Goal: Task Accomplishment & Management: Manage account settings

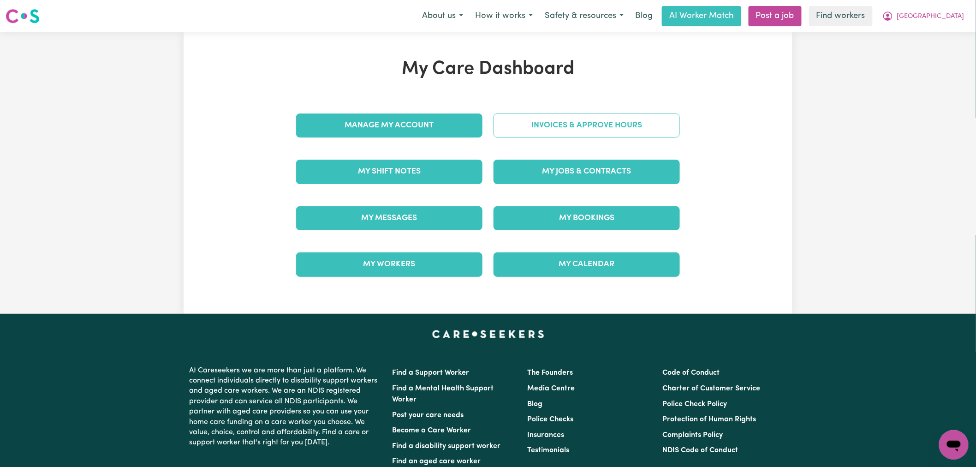
click at [632, 125] on link "Invoices & Approve Hours" at bounding box center [586, 125] width 186 height 24
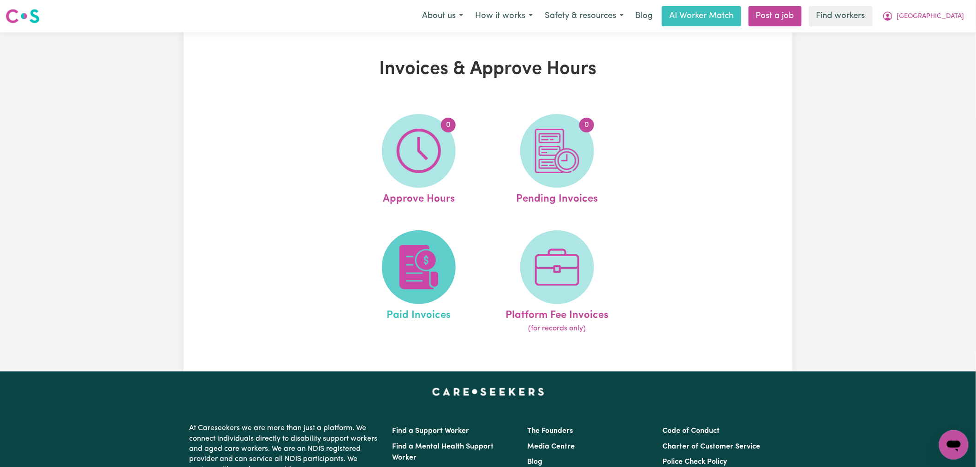
click at [428, 254] on img at bounding box center [419, 267] width 44 height 44
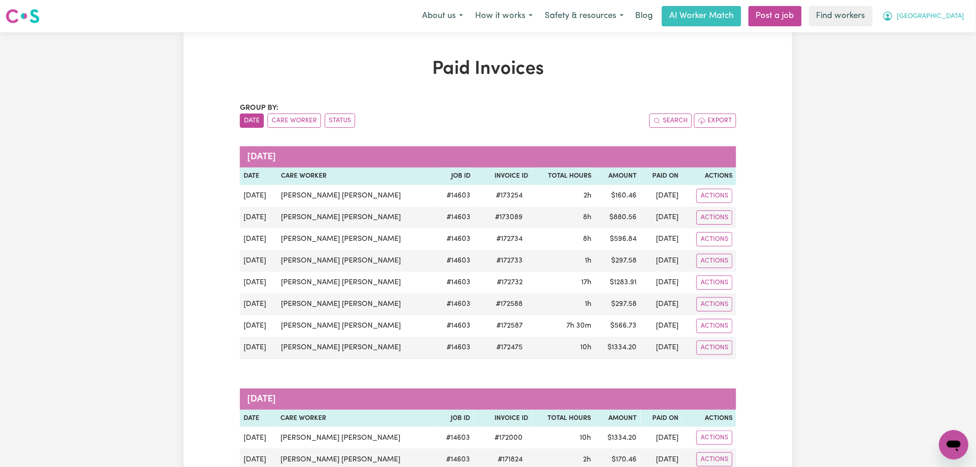
click at [967, 14] on button "[GEOGRAPHIC_DATA]" at bounding box center [923, 15] width 94 height 19
click at [961, 36] on link "My Dashboard" at bounding box center [933, 36] width 73 height 18
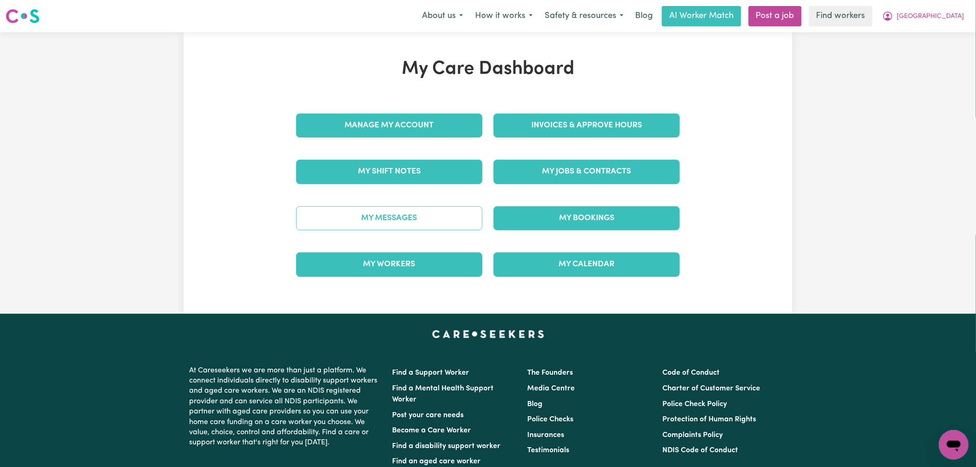
click at [417, 222] on link "My Messages" at bounding box center [389, 218] width 186 height 24
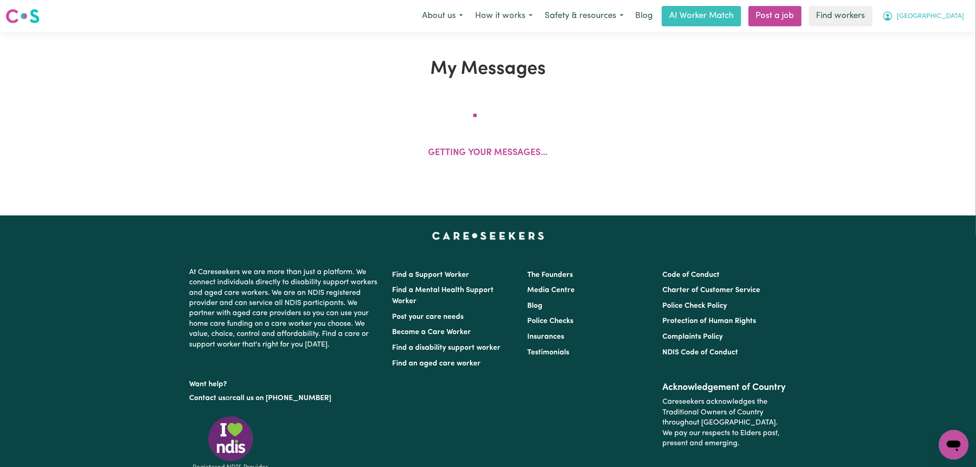
click at [962, 12] on button "[GEOGRAPHIC_DATA]" at bounding box center [923, 15] width 94 height 19
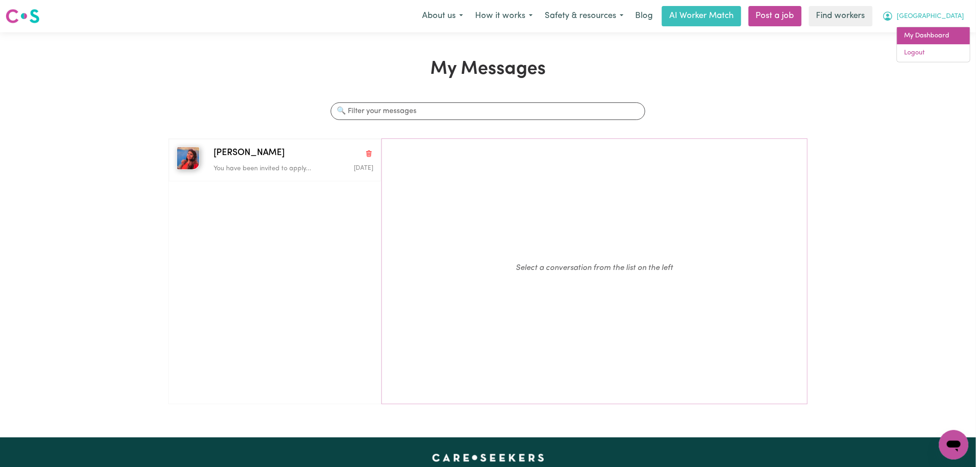
click at [957, 33] on link "My Dashboard" at bounding box center [933, 36] width 73 height 18
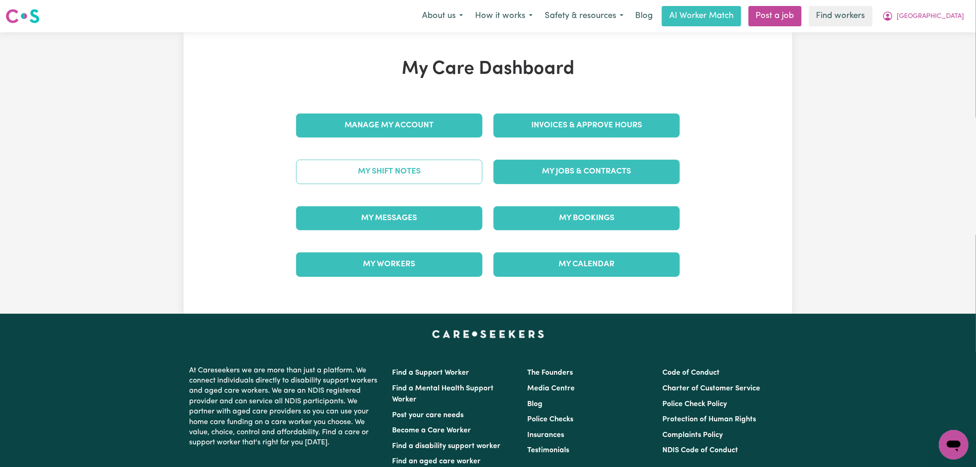
click at [404, 180] on link "My Shift Notes" at bounding box center [389, 172] width 186 height 24
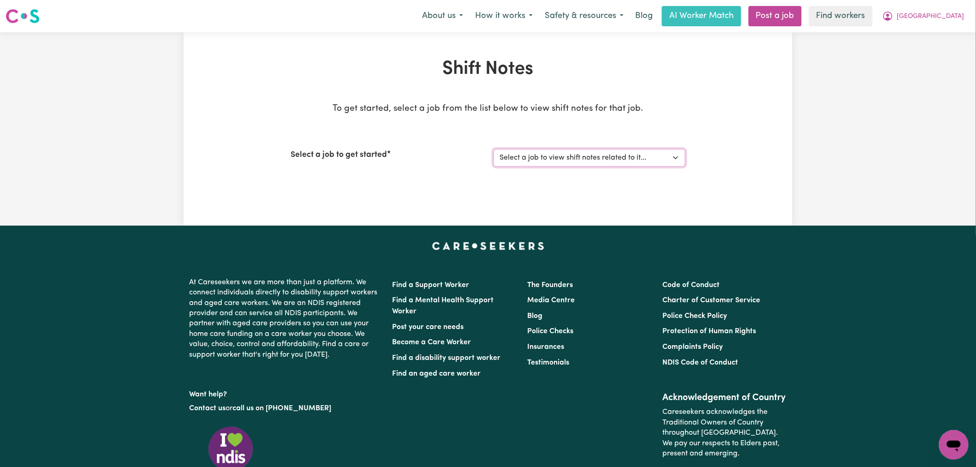
click at [562, 163] on select "Select a job to view shift notes related to it... Support Worker" at bounding box center [589, 158] width 192 height 18
select select "14603"
click at [493, 149] on select "Select a job to view shift notes related to it... Support Worker" at bounding box center [589, 158] width 192 height 18
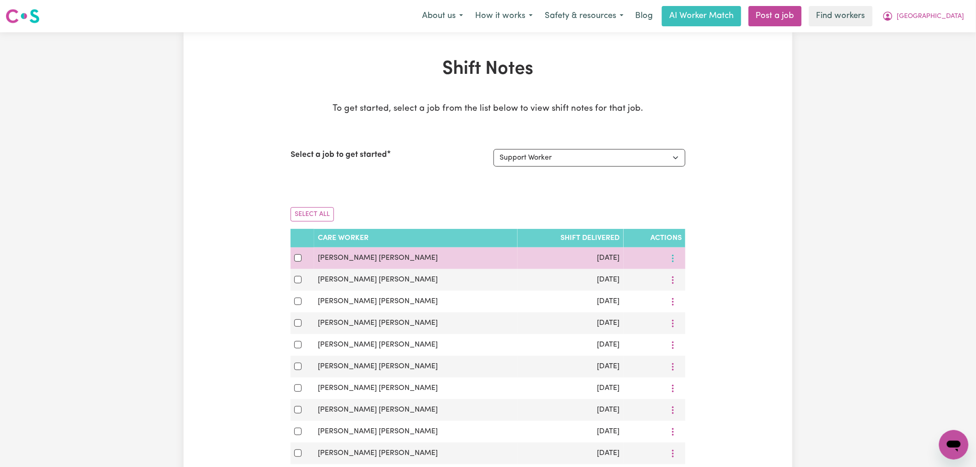
click at [672, 258] on button "More options" at bounding box center [673, 258] width 18 height 14
click at [688, 280] on link "View Shift Note" at bounding box center [726, 279] width 76 height 18
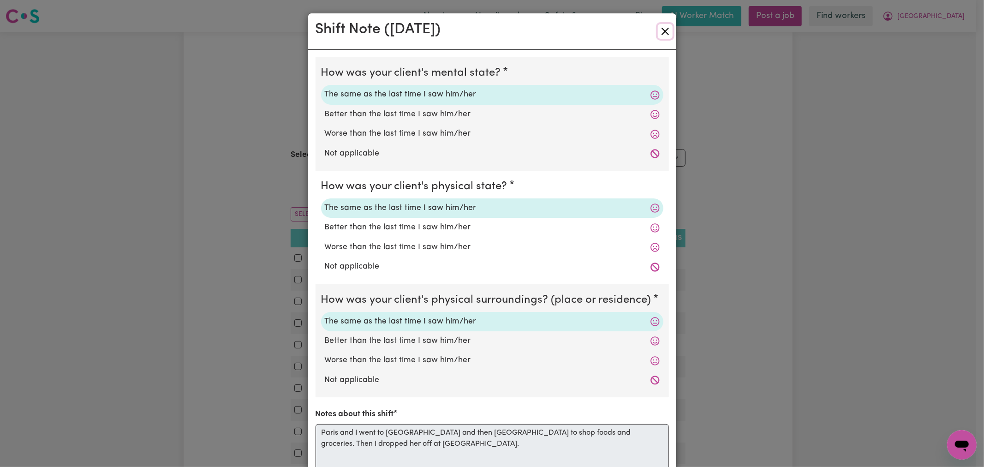
click at [660, 31] on button "Close" at bounding box center [665, 31] width 15 height 15
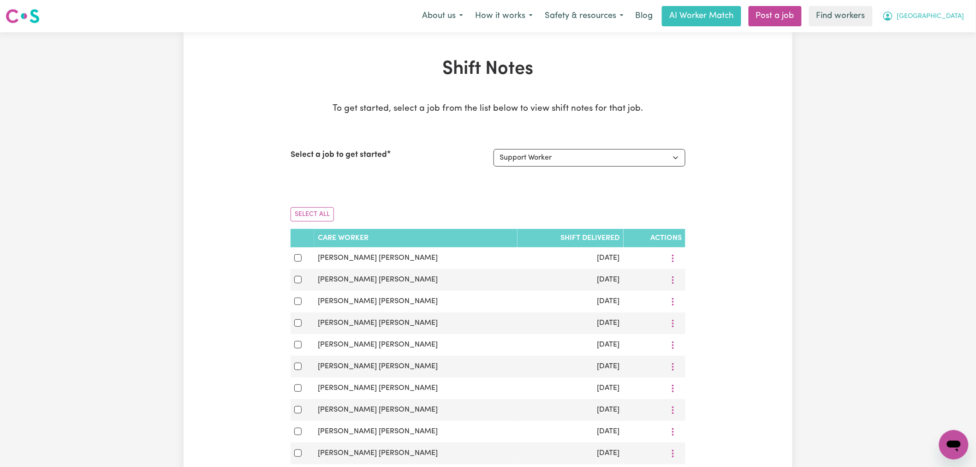
click at [953, 25] on button "[GEOGRAPHIC_DATA]" at bounding box center [923, 15] width 94 height 19
click at [951, 54] on link "Logout" at bounding box center [933, 53] width 73 height 18
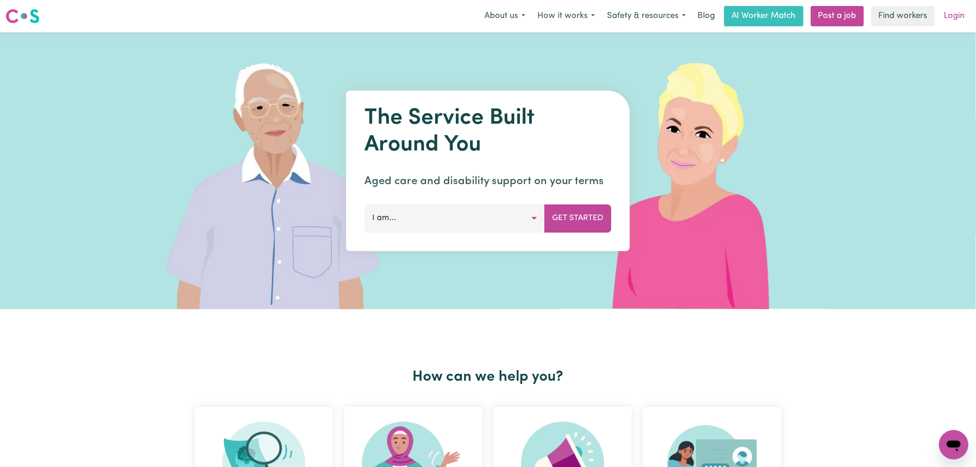
click at [960, 16] on link "Login" at bounding box center [955, 16] width 32 height 20
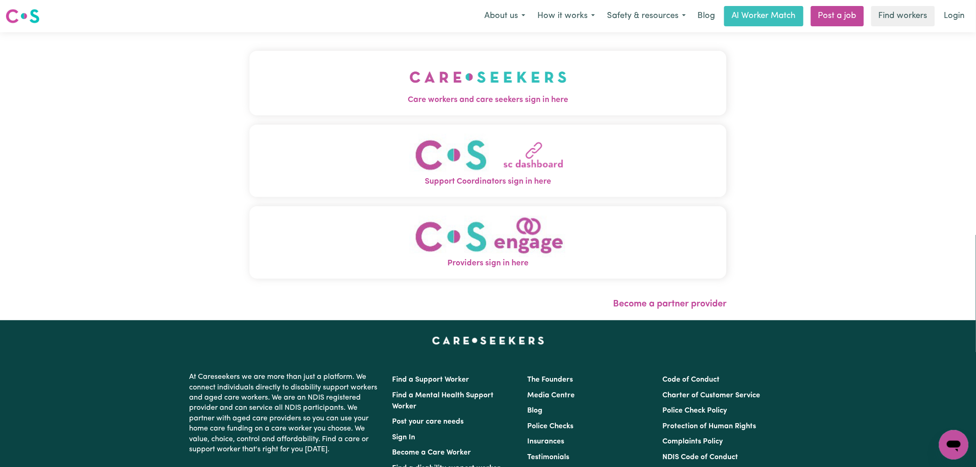
click at [416, 114] on button "Care workers and care seekers sign in here" at bounding box center [488, 83] width 477 height 65
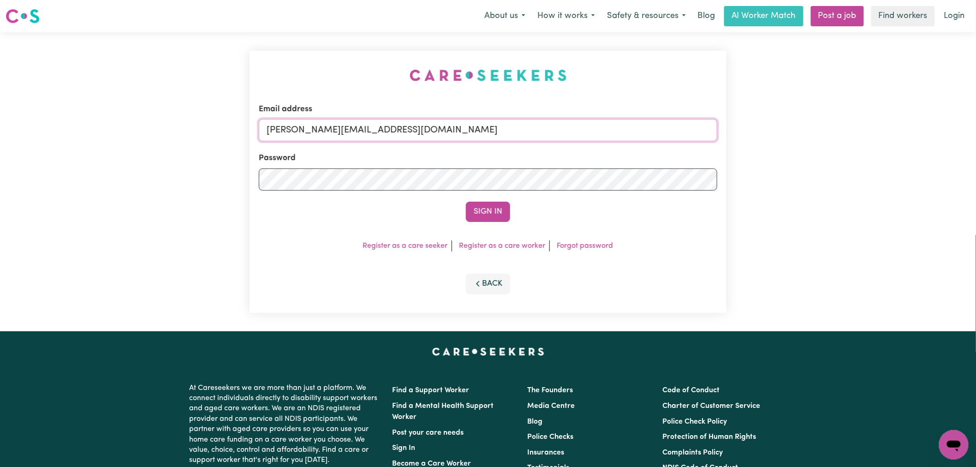
click at [445, 132] on input "[PERSON_NAME][EMAIL_ADDRESS][DOMAIN_NAME]" at bounding box center [488, 130] width 458 height 22
drag, startPoint x: 511, startPoint y: 132, endPoint x: 315, endPoint y: 132, distance: 196.5
click at [315, 132] on input "superuser~ [EMAIL_ADDRESS][DOMAIN_NAME]" at bounding box center [488, 130] width 458 height 22
type input "[EMAIL_ADDRESS][DOMAIN_NAME]"
click at [466, 202] on button "Sign In" at bounding box center [488, 212] width 44 height 20
